Goal: Check status: Check status

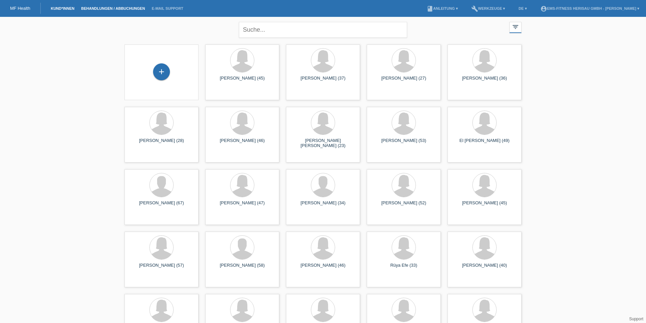
click at [114, 8] on link "Behandlungen / Abbuchungen" at bounding box center [113, 8] width 71 height 4
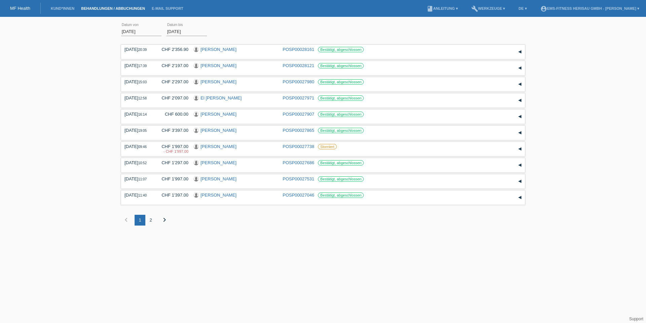
click at [171, 32] on input "[DATE]" at bounding box center [187, 31] width 40 height 8
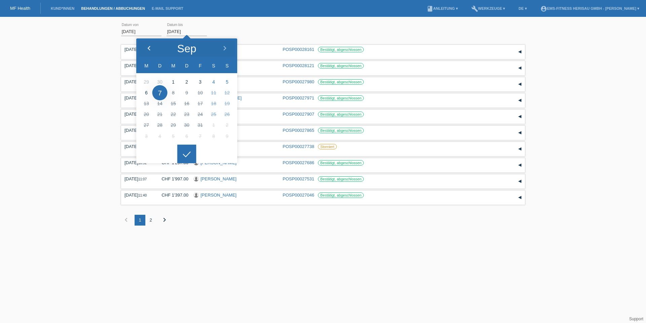
click at [148, 51] on div at bounding box center [148, 48] width 25 height 20
type input "[DATE]"
drag, startPoint x: 161, startPoint y: 136, endPoint x: 168, endPoint y: 137, distance: 7.6
click at [188, 152] on icon at bounding box center [186, 154] width 11 height 6
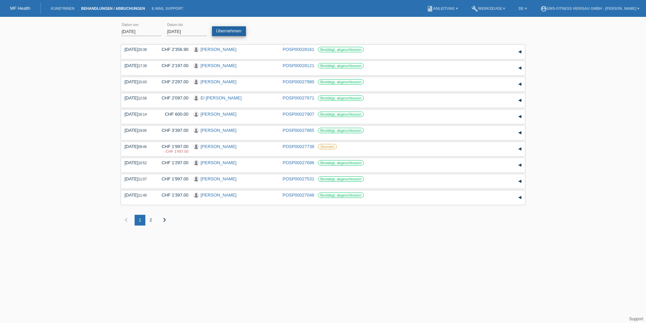
click at [236, 31] on link "Übernehmen" at bounding box center [229, 31] width 34 height 10
click at [153, 219] on div "2" at bounding box center [150, 219] width 11 height 11
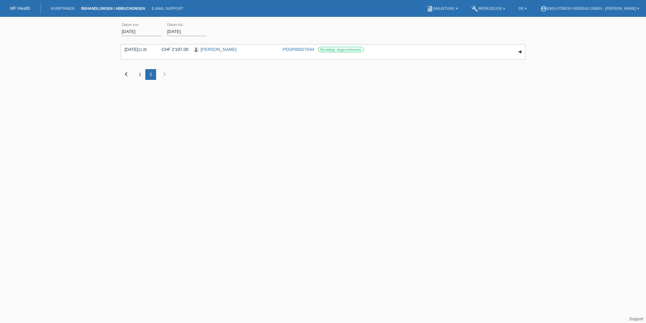
click at [126, 74] on icon "chevron_left" at bounding box center [126, 74] width 8 height 8
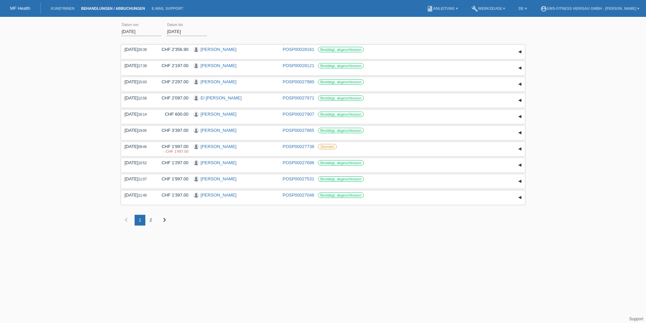
click at [154, 223] on div "2" at bounding box center [150, 219] width 11 height 11
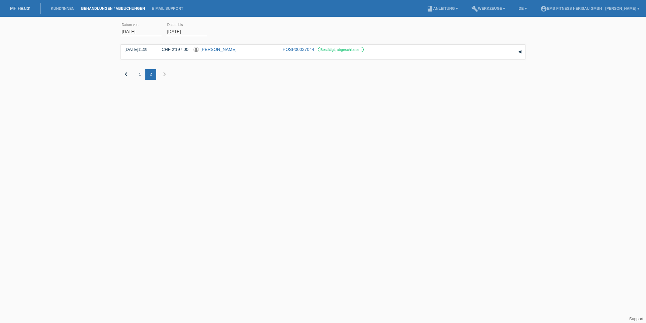
click at [134, 30] on input "[DATE]" at bounding box center [141, 31] width 40 height 8
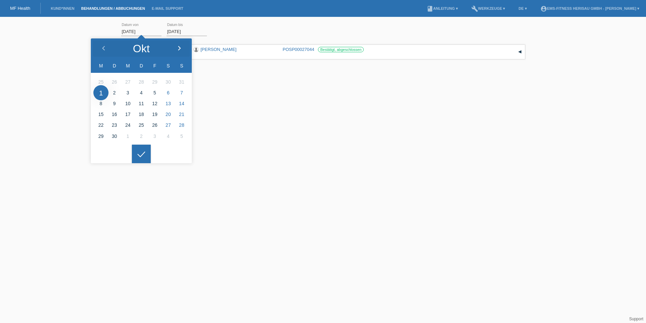
click at [179, 51] on icon at bounding box center [179, 48] width 5 height 5
type input "[DATE]"
drag, startPoint x: 137, startPoint y: 163, endPoint x: 139, endPoint y: 156, distance: 7.6
click at [137, 110] on html "MF Health Kund*innen Behandlungen / Abbuchungen E-Mail Support menu account_cir…" at bounding box center [323, 55] width 646 height 110
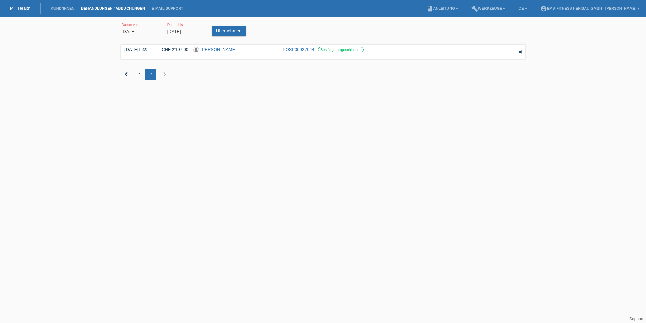
click at [182, 27] on input "[DATE]" at bounding box center [187, 31] width 40 height 8
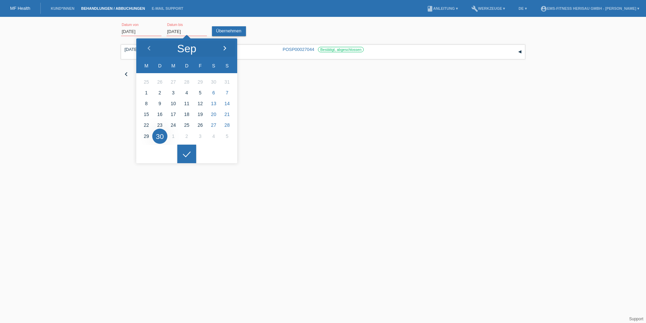
click at [221, 46] on div at bounding box center [224, 48] width 25 height 20
type input "[DATE]"
drag, startPoint x: 157, startPoint y: 91, endPoint x: 176, endPoint y: 107, distance: 24.8
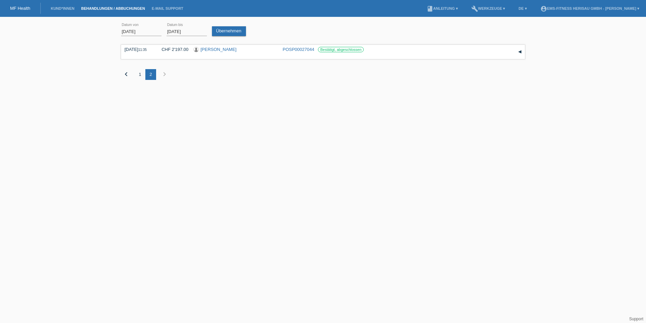
drag, startPoint x: 187, startPoint y: 151, endPoint x: 213, endPoint y: 142, distance: 27.4
click at [188, 151] on icon at bounding box center [186, 149] width 11 height 6
click at [225, 31] on link "Übernehmen" at bounding box center [229, 31] width 34 height 10
drag, startPoint x: 133, startPoint y: 29, endPoint x: 129, endPoint y: 29, distance: 3.7
click at [132, 29] on input "[DATE]" at bounding box center [141, 31] width 40 height 8
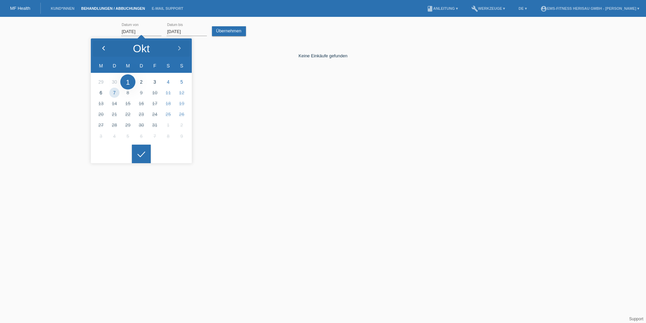
click at [104, 45] on div at bounding box center [103, 48] width 25 height 20
type input "[DATE]"
click at [144, 110] on html "MF Health Kund*innen Behandlungen / Abbuchungen E-Mail Support menu account_cir…" at bounding box center [323, 55] width 646 height 110
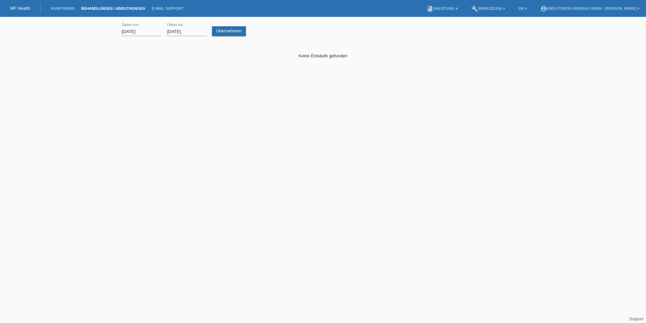
click at [180, 34] on input "[DATE]" at bounding box center [187, 31] width 40 height 8
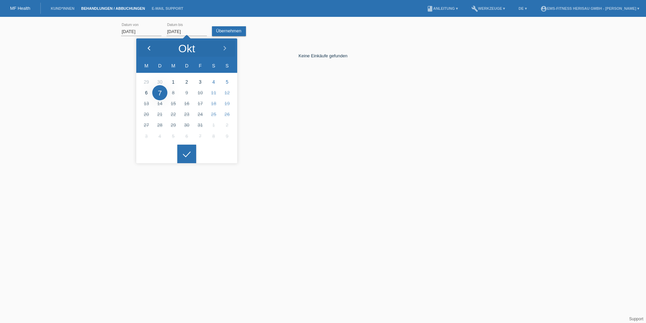
click at [151, 50] on icon at bounding box center [148, 48] width 5 height 5
type input "[DATE]"
click at [182, 110] on html "MF Health Kund*innen Behandlungen / Abbuchungen E-Mail Support menu account_cir…" at bounding box center [323, 55] width 646 height 110
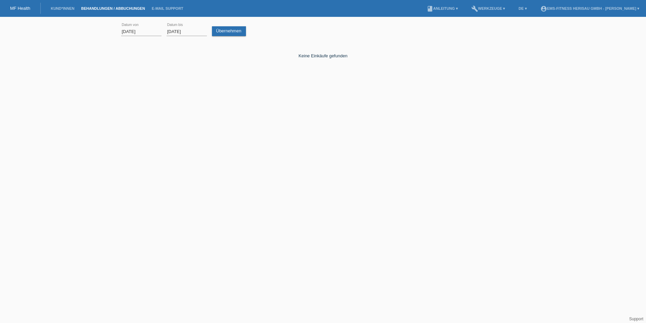
click at [214, 39] on div "[DATE] error Datum von [DATE] error Datum bis Übernehmen" at bounding box center [323, 31] width 404 height 23
click at [224, 31] on link "Übernehmen" at bounding box center [229, 31] width 34 height 10
